Goal: Task Accomplishment & Management: Manage account settings

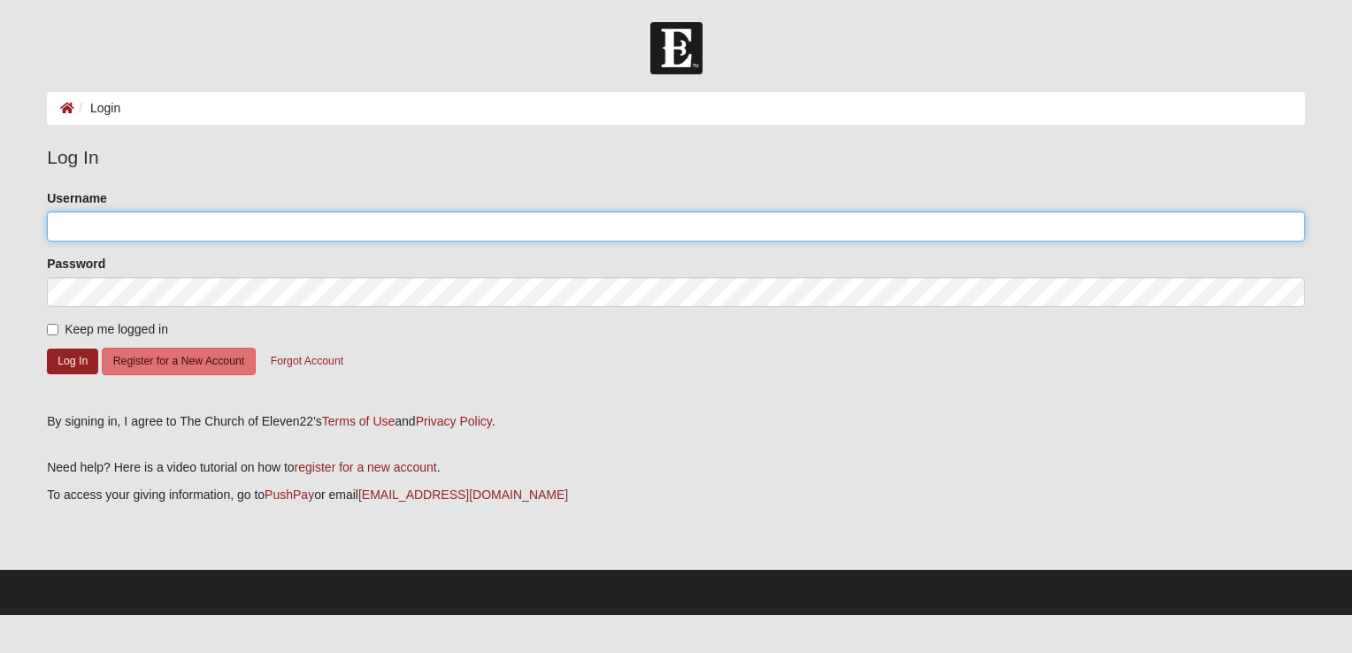
click at [964, 225] on input "Username" at bounding box center [676, 226] width 1258 height 30
type input "mstjohn818"
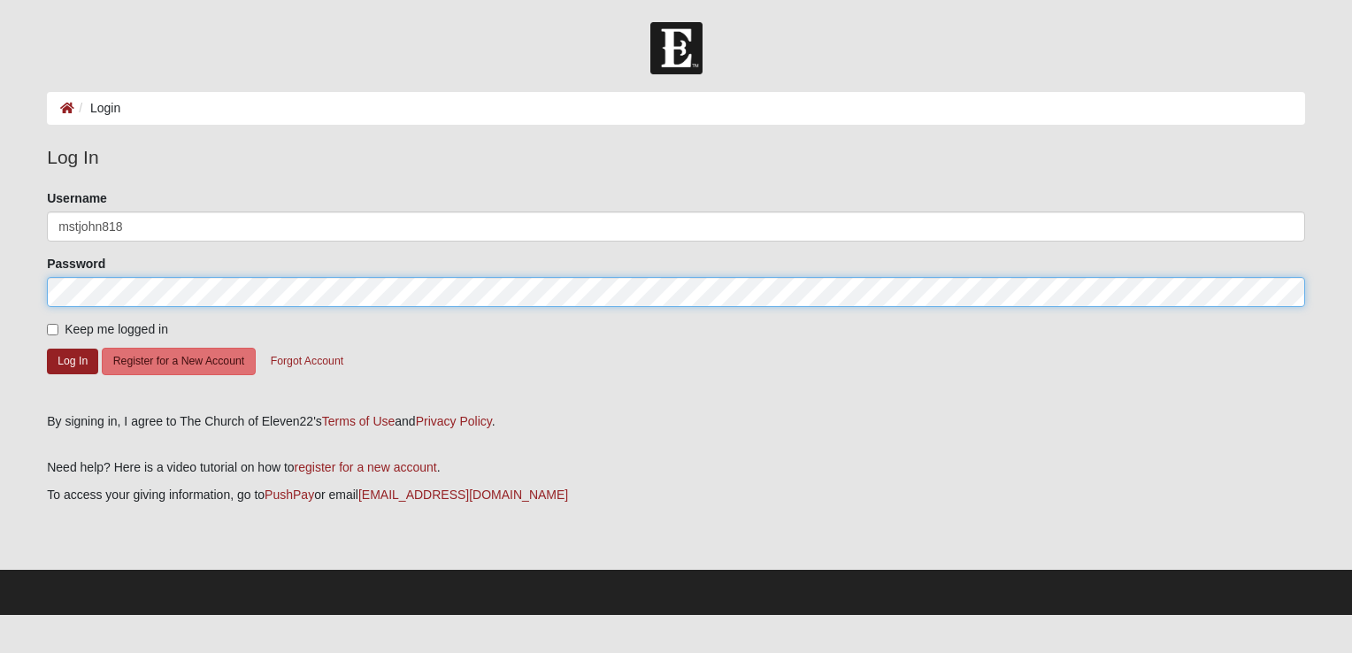
click at [47, 349] on button "Log In" at bounding box center [72, 362] width 51 height 26
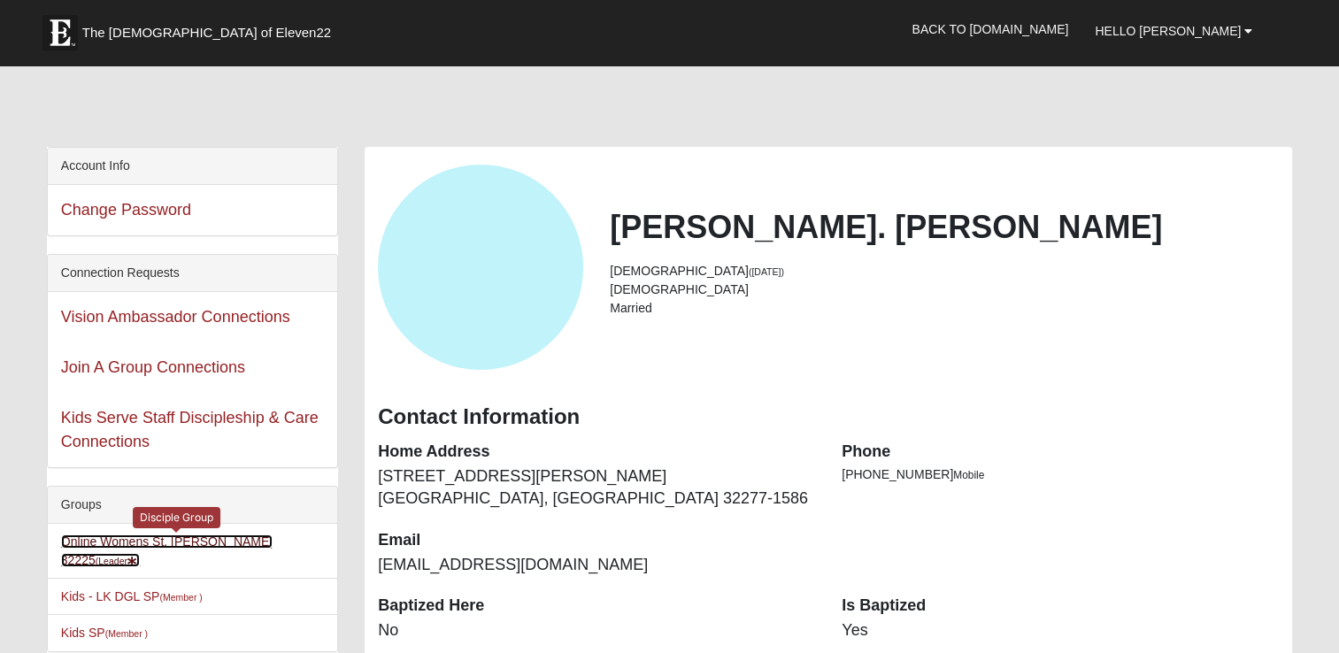
click at [196, 542] on link "Online Womens St. [PERSON_NAME] 32225 (Leader )" at bounding box center [166, 550] width 211 height 33
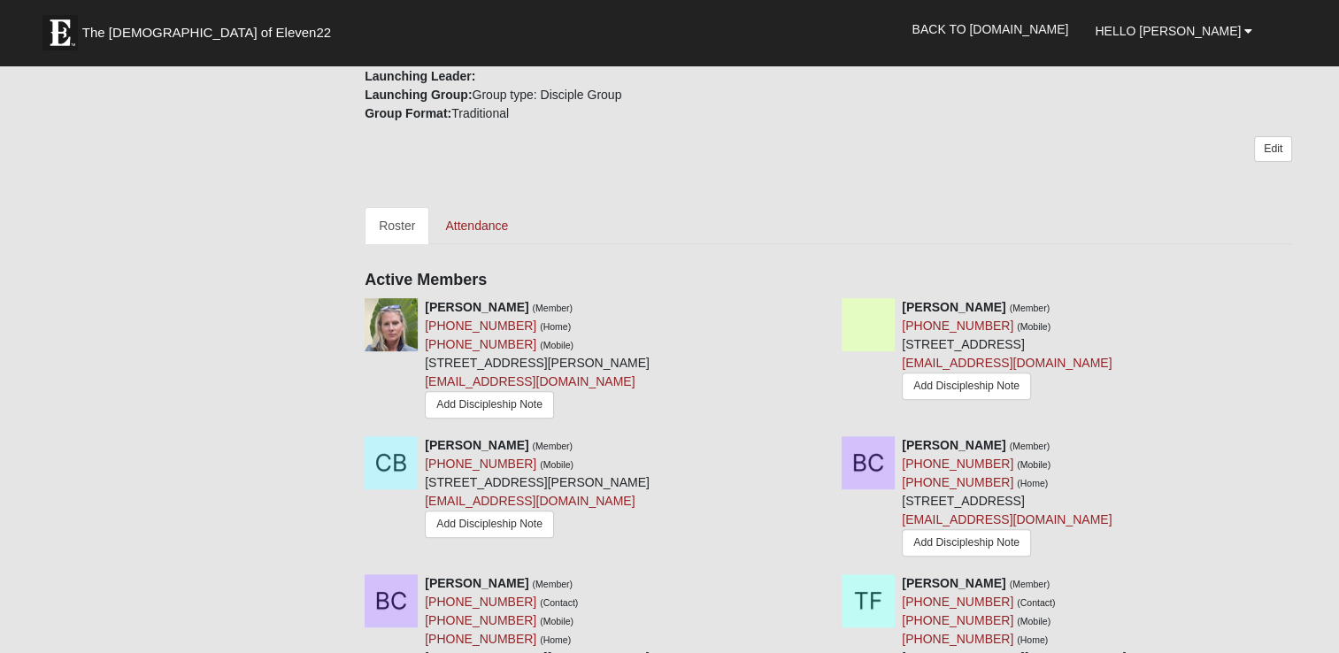
scroll to position [521, 0]
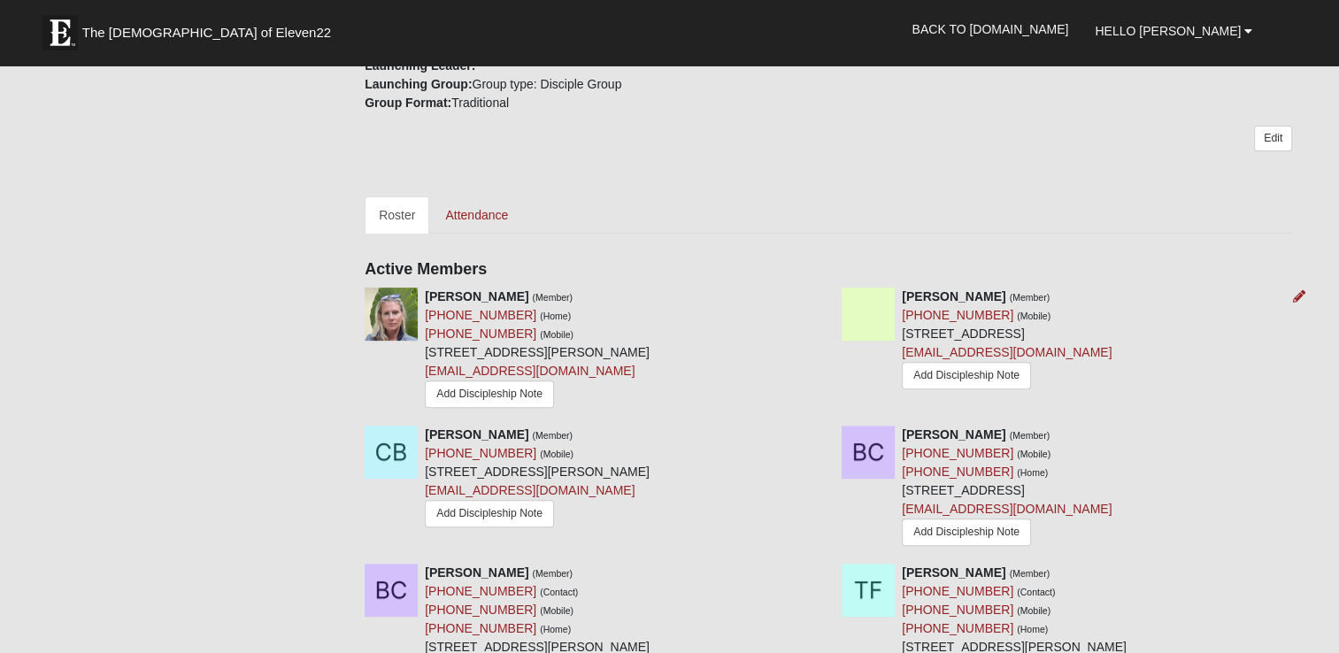
click at [969, 359] on div "Amie Boulineau (Member) (850) 320-3892 (Mobile) 224 Meridian Hills Rd Tallahass…" at bounding box center [1007, 341] width 210 height 106
click at [952, 504] on link "cioprynabr@outlook.com" at bounding box center [1007, 509] width 210 height 14
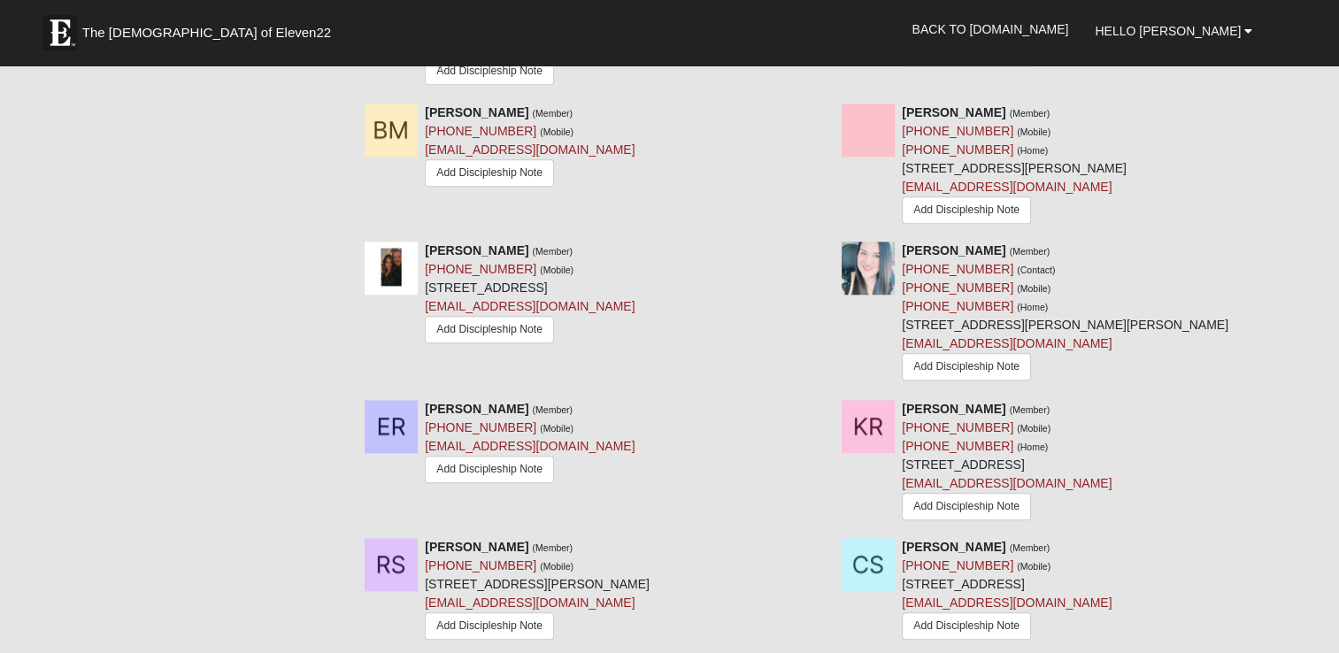
scroll to position [1492, 0]
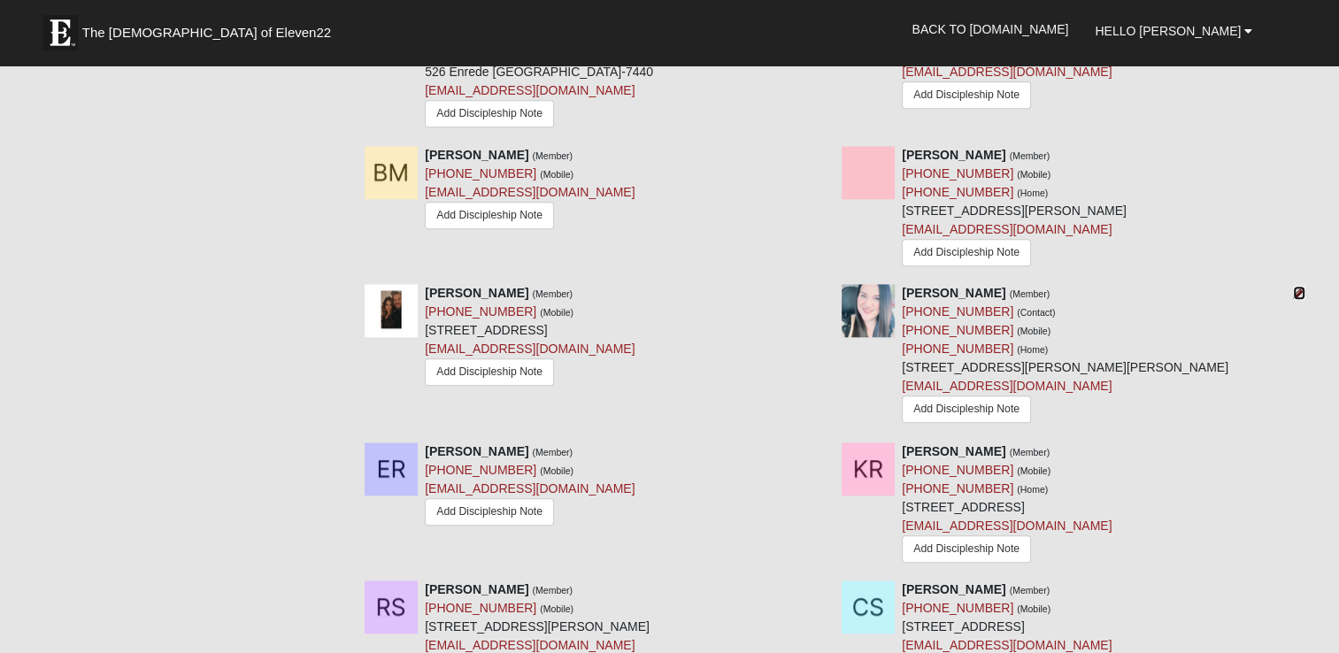
click at [1299, 292] on icon at bounding box center [1299, 293] width 12 height 12
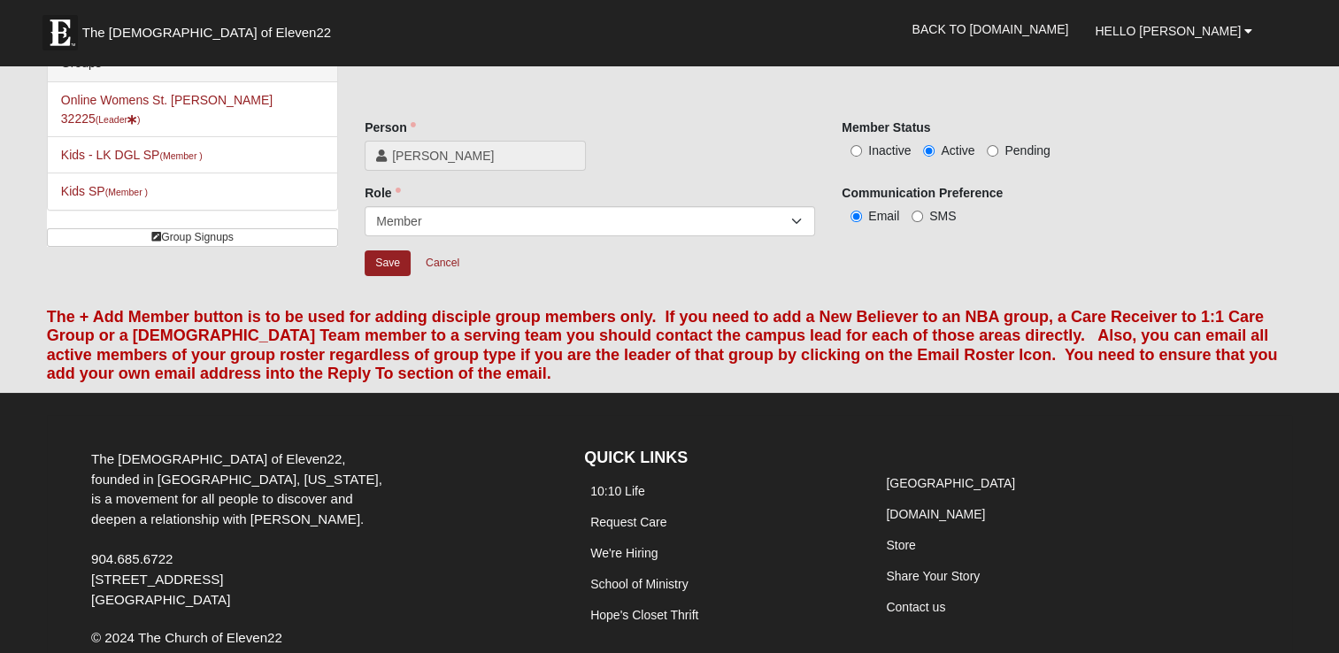
scroll to position [22, 0]
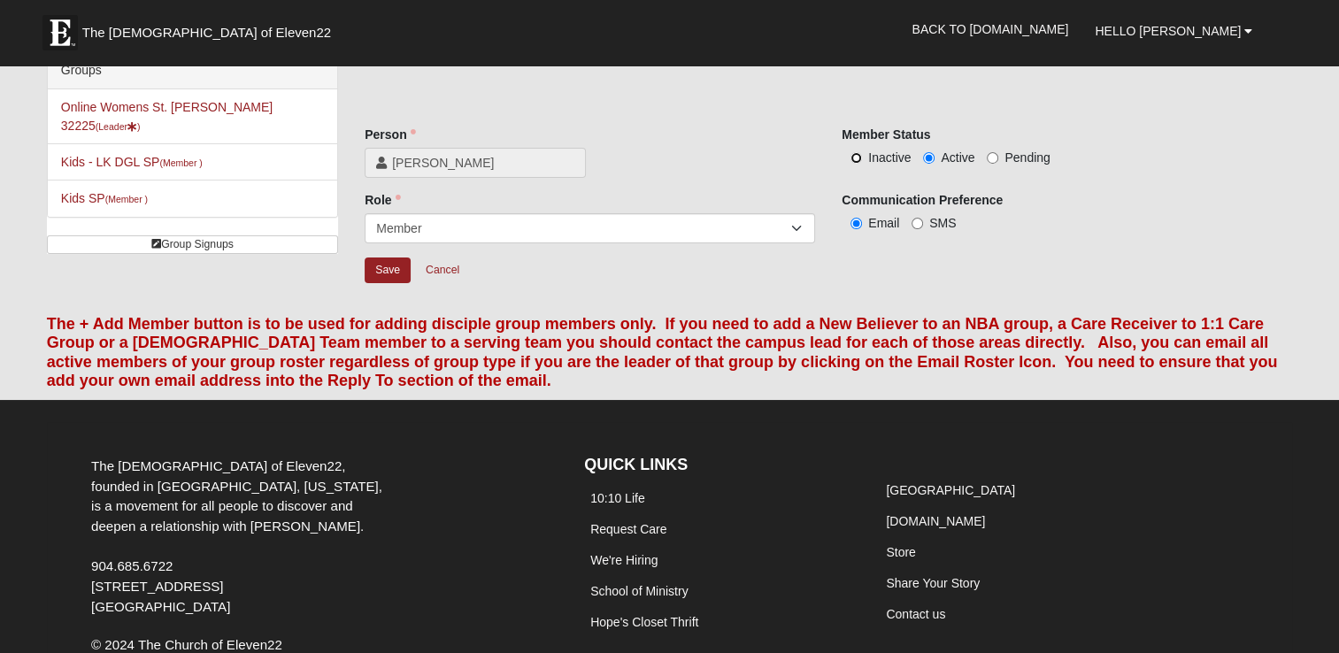
click at [855, 154] on input "Inactive" at bounding box center [856, 158] width 12 height 12
radio input "true"
click at [379, 264] on input "Save" at bounding box center [388, 270] width 46 height 26
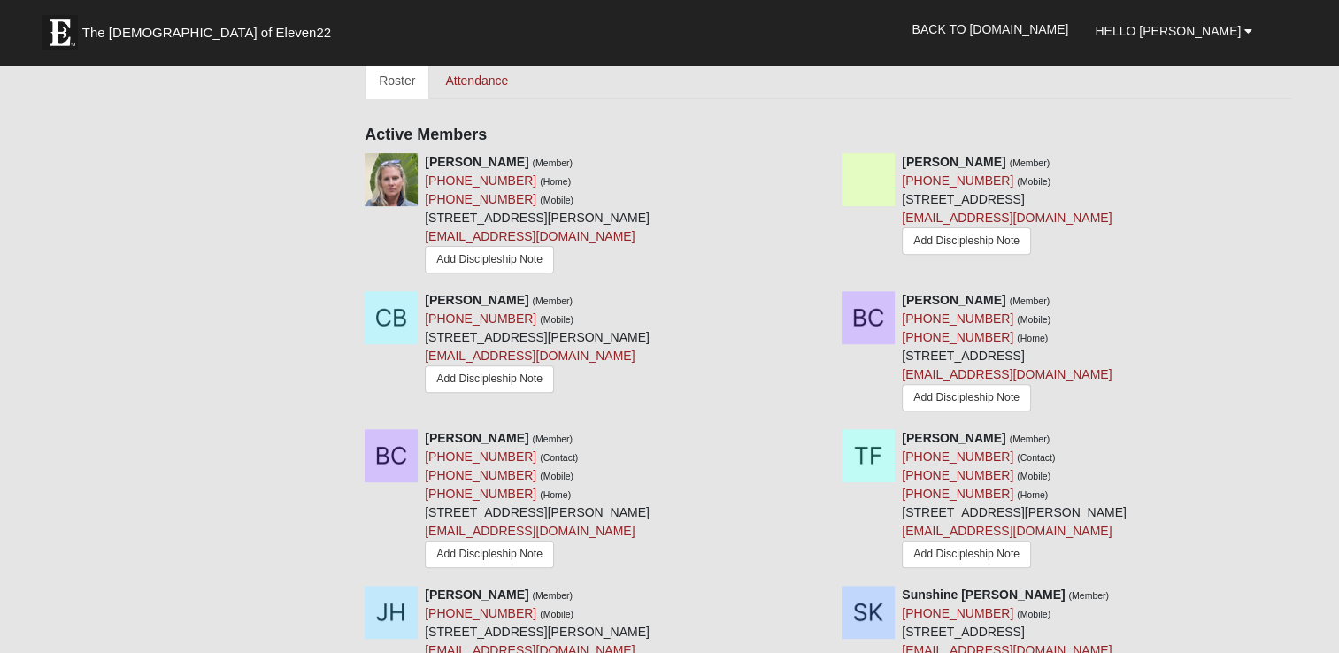
scroll to position [588, 0]
